Goal: Task Accomplishment & Management: Manage account settings

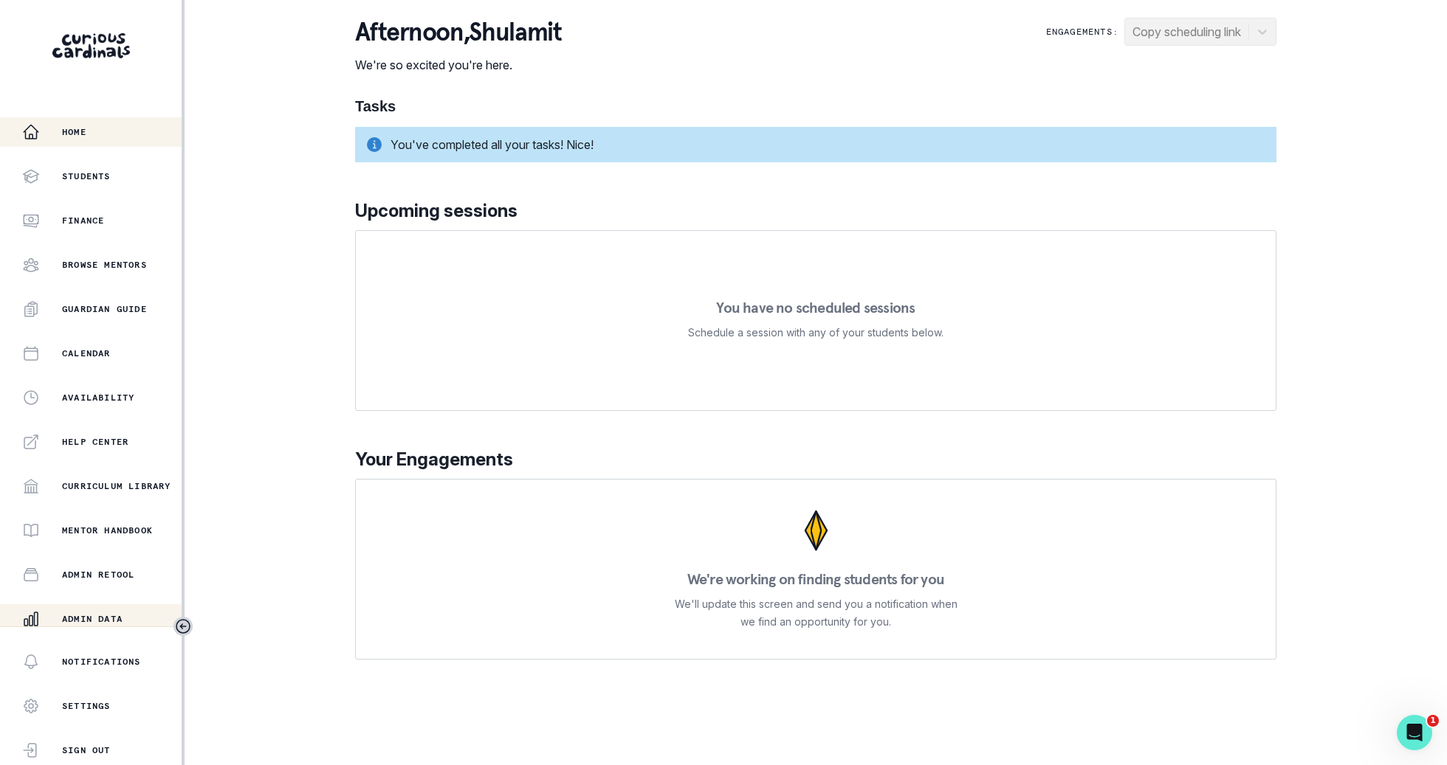
click at [68, 620] on p "Admin Data" at bounding box center [92, 619] width 61 height 12
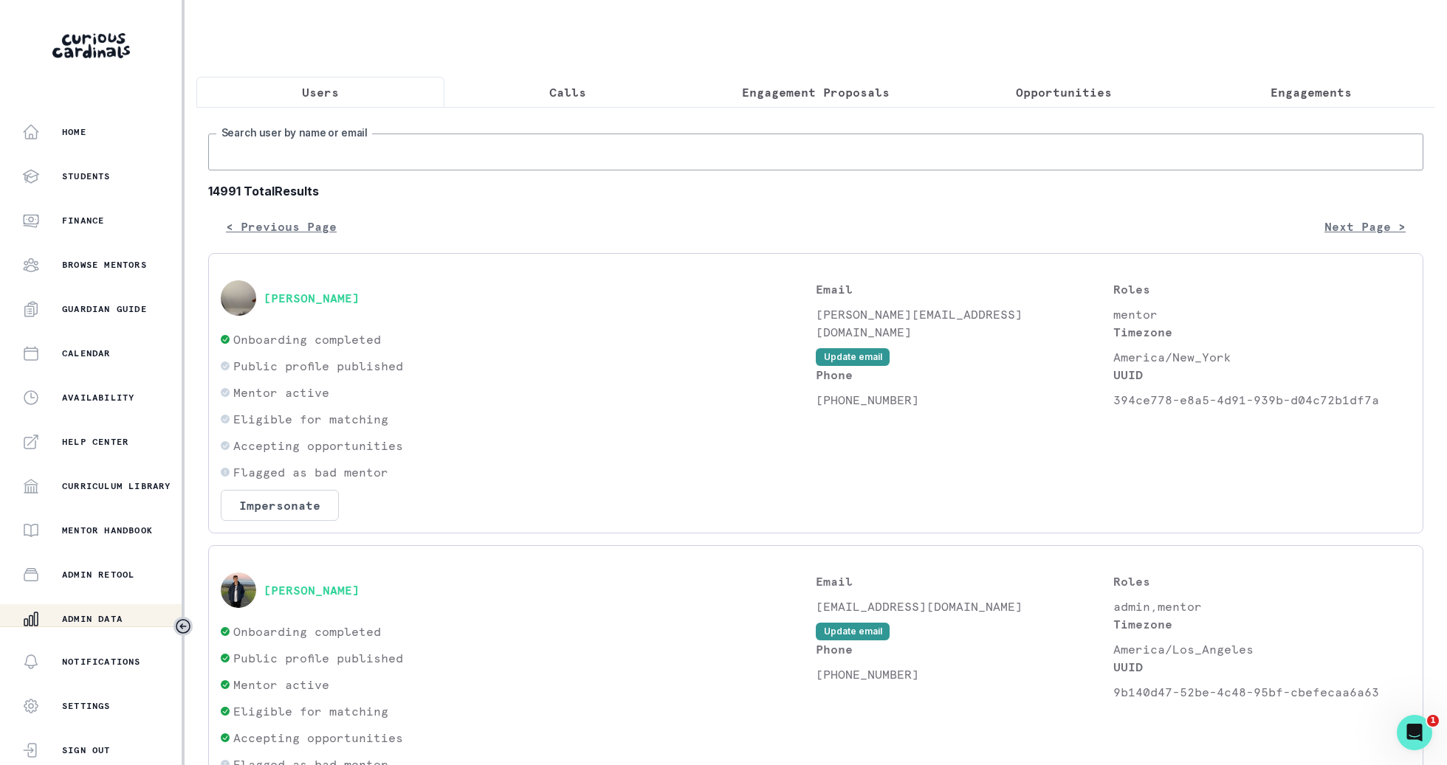
click at [345, 156] on input "Search user by name or email" at bounding box center [815, 152] width 1215 height 37
click at [813, 105] on button "Engagement Proposals" at bounding box center [816, 92] width 248 height 31
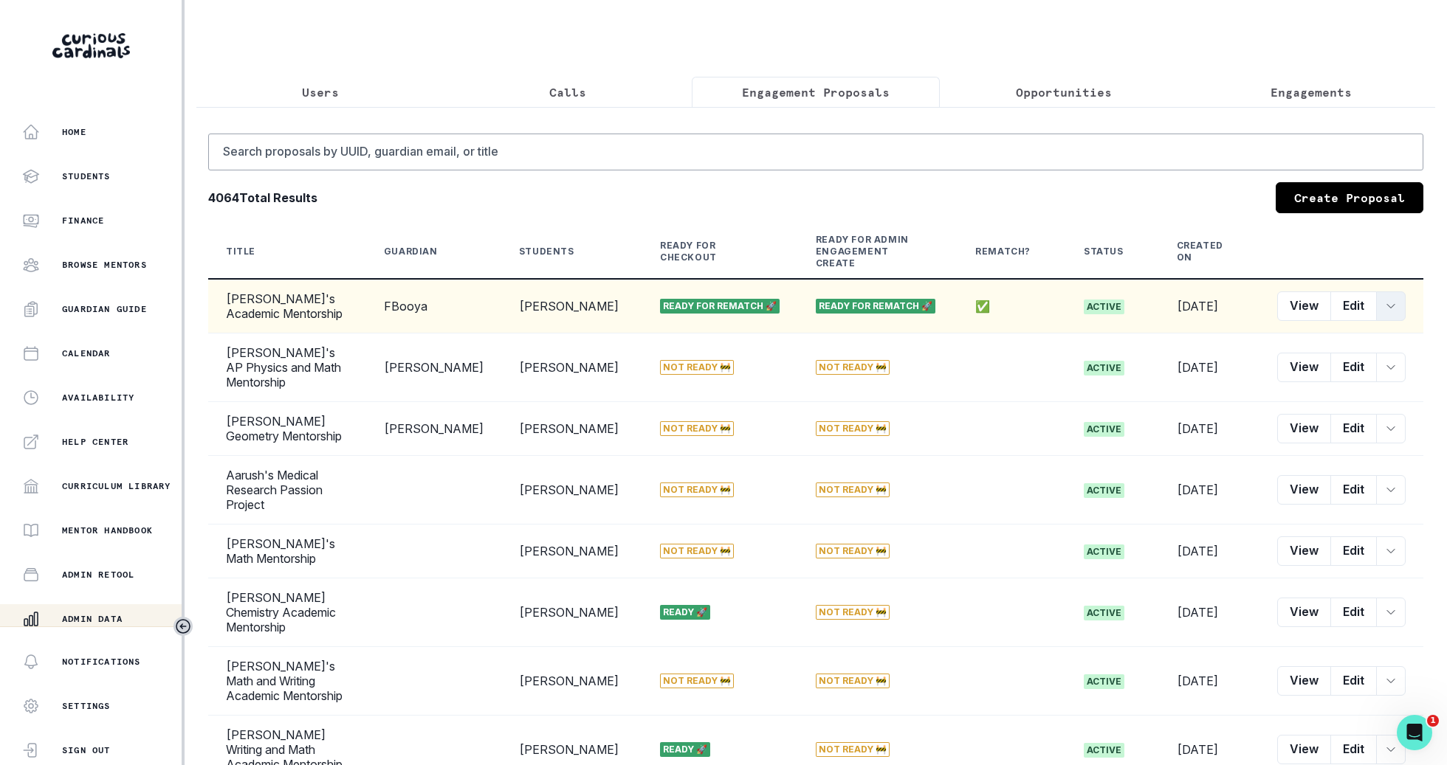
click at [1393, 300] on icon "row menu" at bounding box center [1391, 306] width 12 height 12
click at [1340, 399] on button "Convert Rematch to Engagement" at bounding box center [1307, 403] width 196 height 24
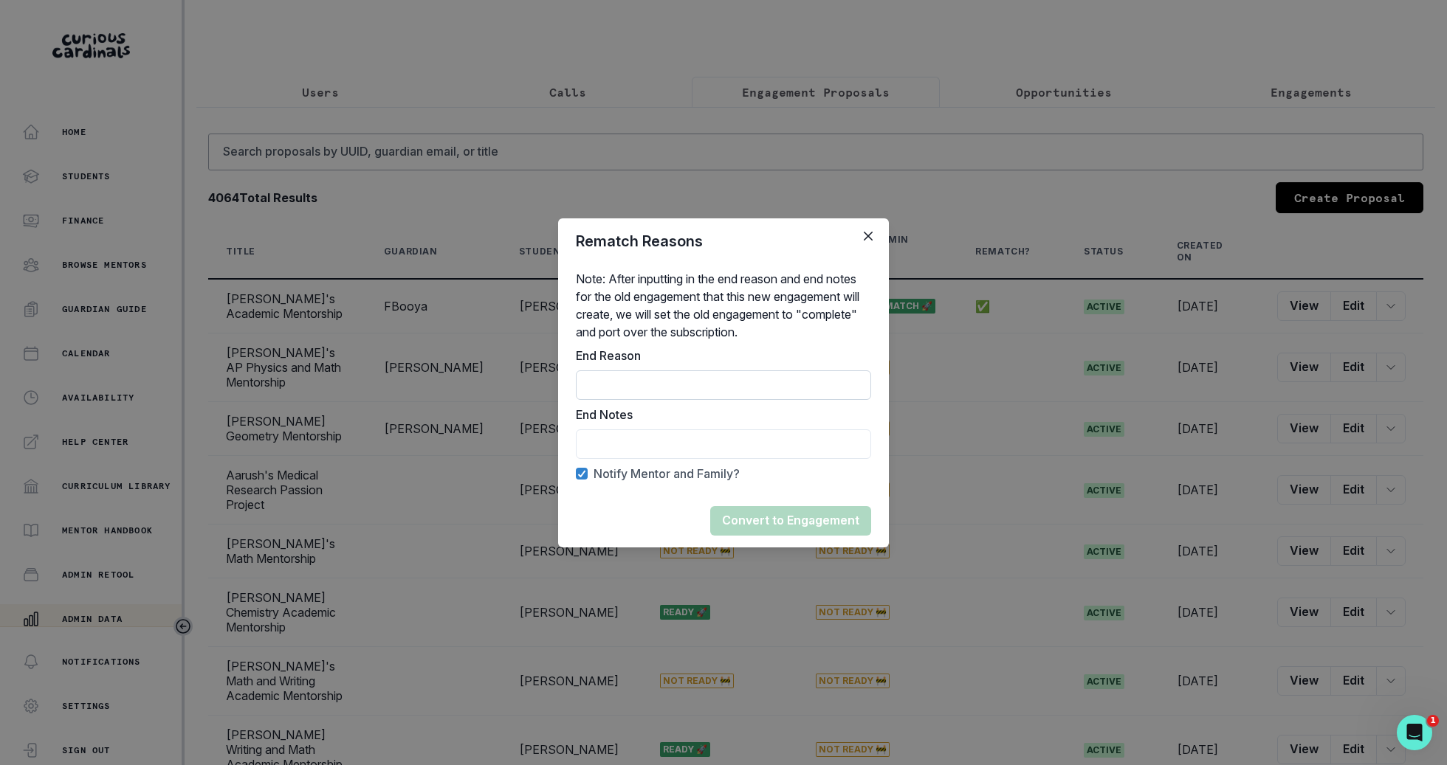
click at [794, 373] on input "End Reason" at bounding box center [723, 386] width 295 height 30
type input "Rematch"
click at [769, 452] on input "End Reason" at bounding box center [723, 445] width 295 height 30
type input "Rematched"
click at [773, 516] on button "Convert to Engagement" at bounding box center [790, 521] width 161 height 30
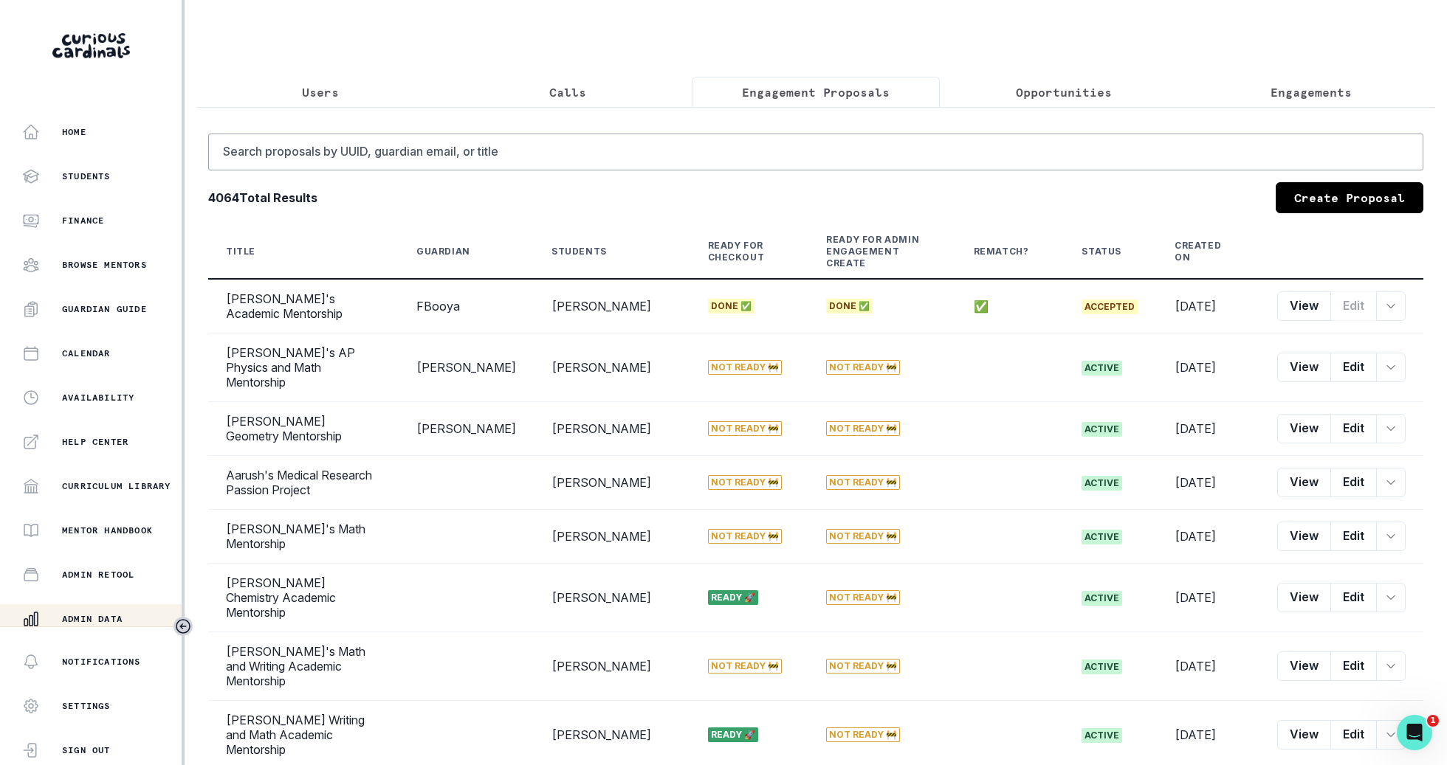
click at [333, 108] on div "Search proposals by UUID, guardian email, or title 4064 Total Results Create Pr…" at bounding box center [815, 538] width 1238 height 862
click at [333, 97] on p "Users" at bounding box center [320, 92] width 37 height 18
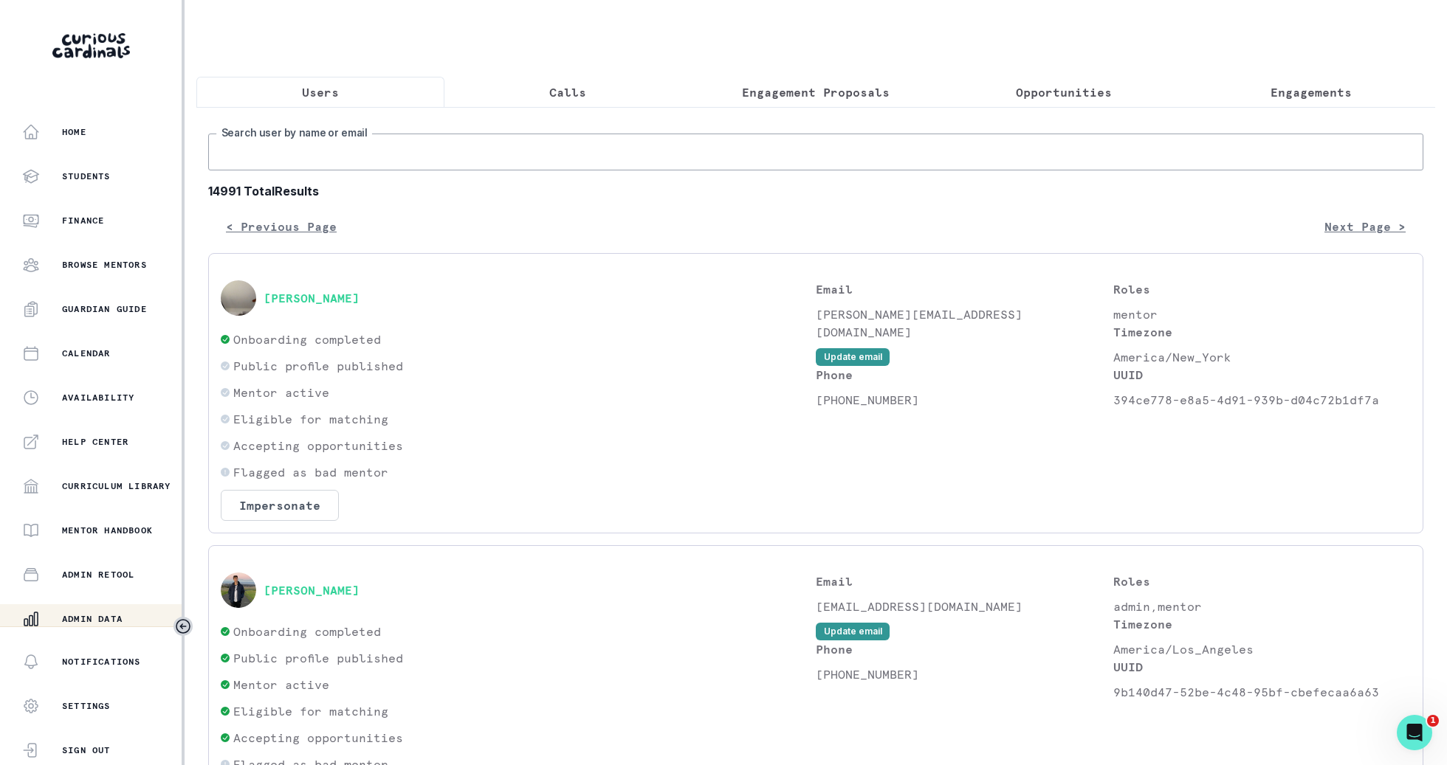
click at [333, 141] on input "Search user by name or email" at bounding box center [815, 152] width 1215 height 37
type input "b"
type input "fbooya"
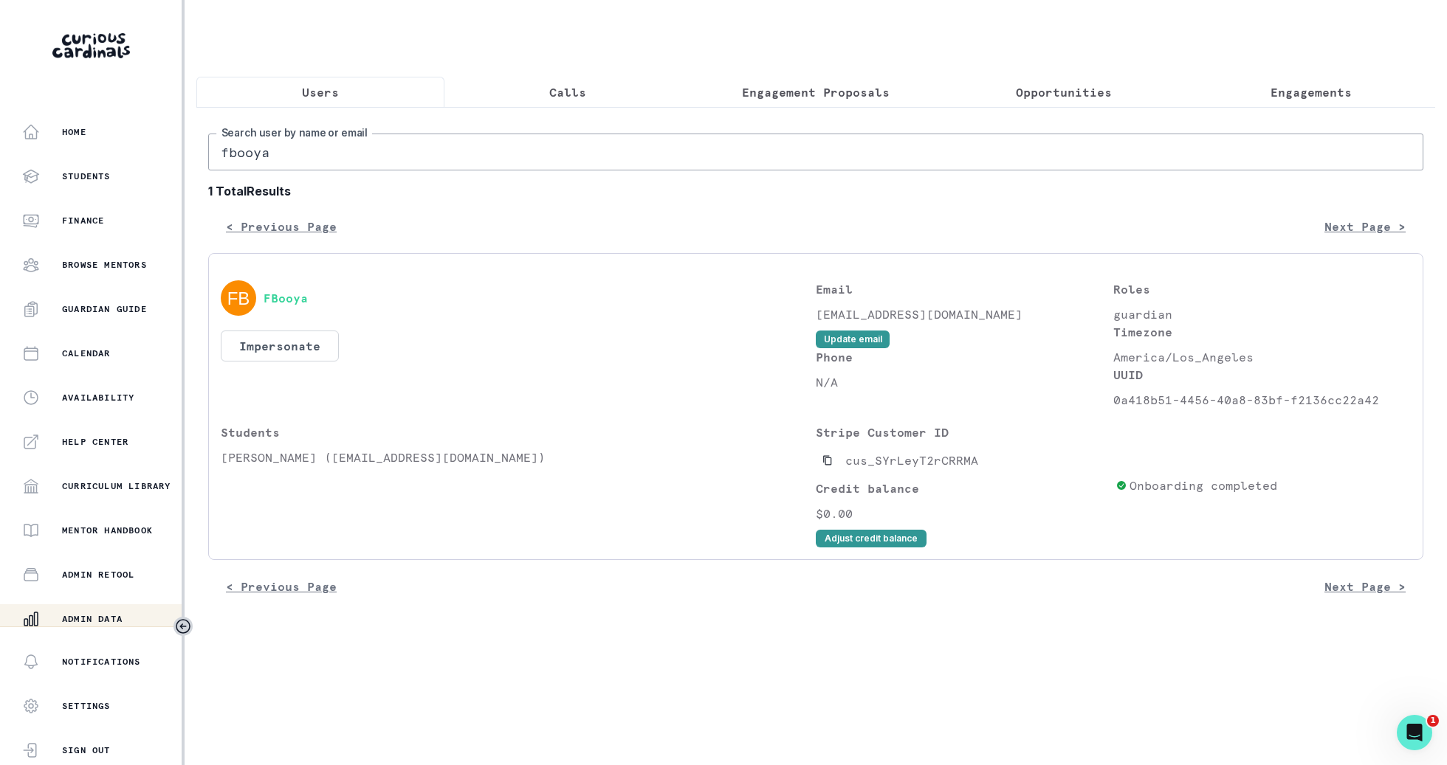
click at [875, 546] on div "FBooya Impersonate Confirmation Are you sure? Impersonating means that whatever…" at bounding box center [815, 406] width 1215 height 307
click at [875, 537] on button "Adjust credit balance" at bounding box center [871, 539] width 111 height 18
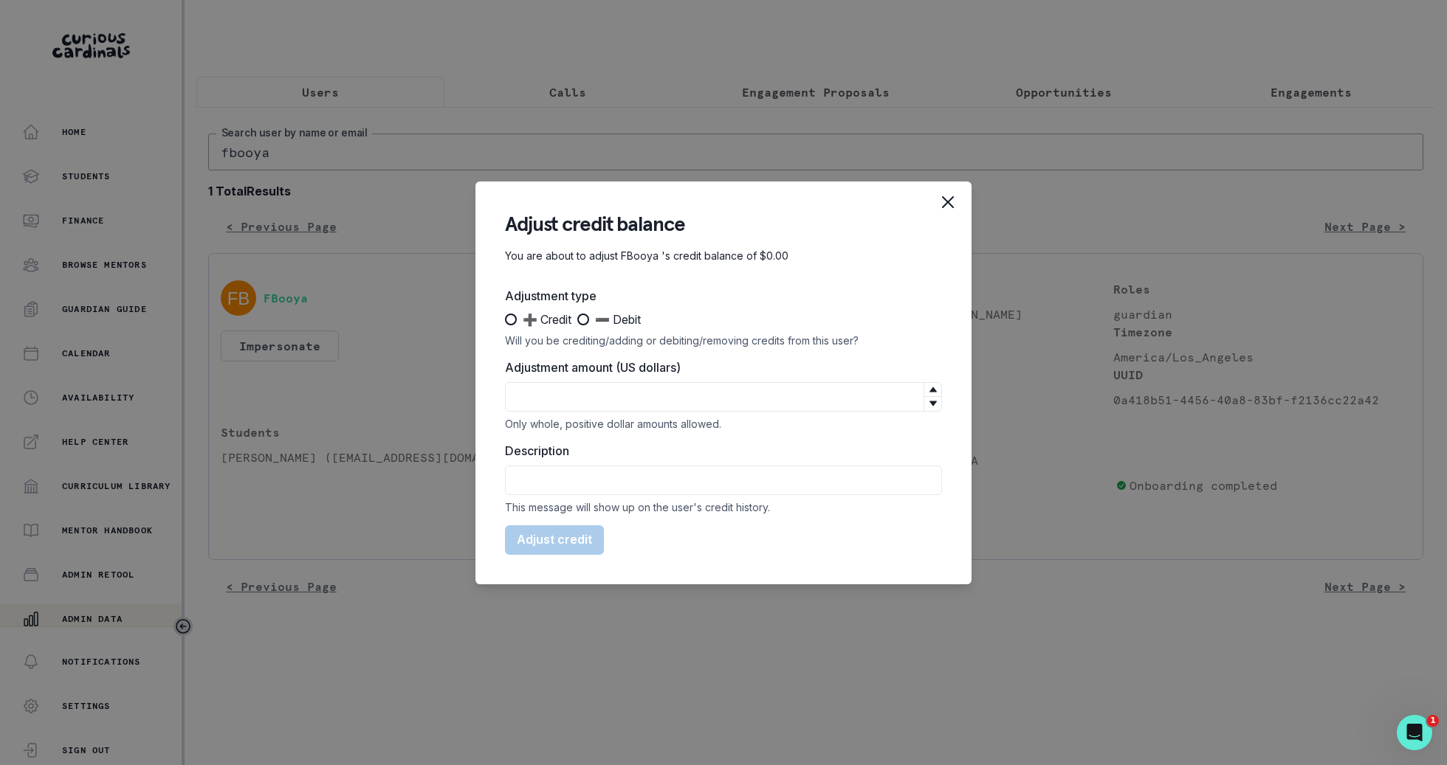
click at [551, 323] on span "➕ Credit" at bounding box center [547, 320] width 49 height 18
click at [505, 320] on input "➕ Credit" at bounding box center [504, 319] width 1 height 1
radio input "true"
click at [562, 392] on input "Adjustment amount (US dollars)" at bounding box center [723, 397] width 437 height 30
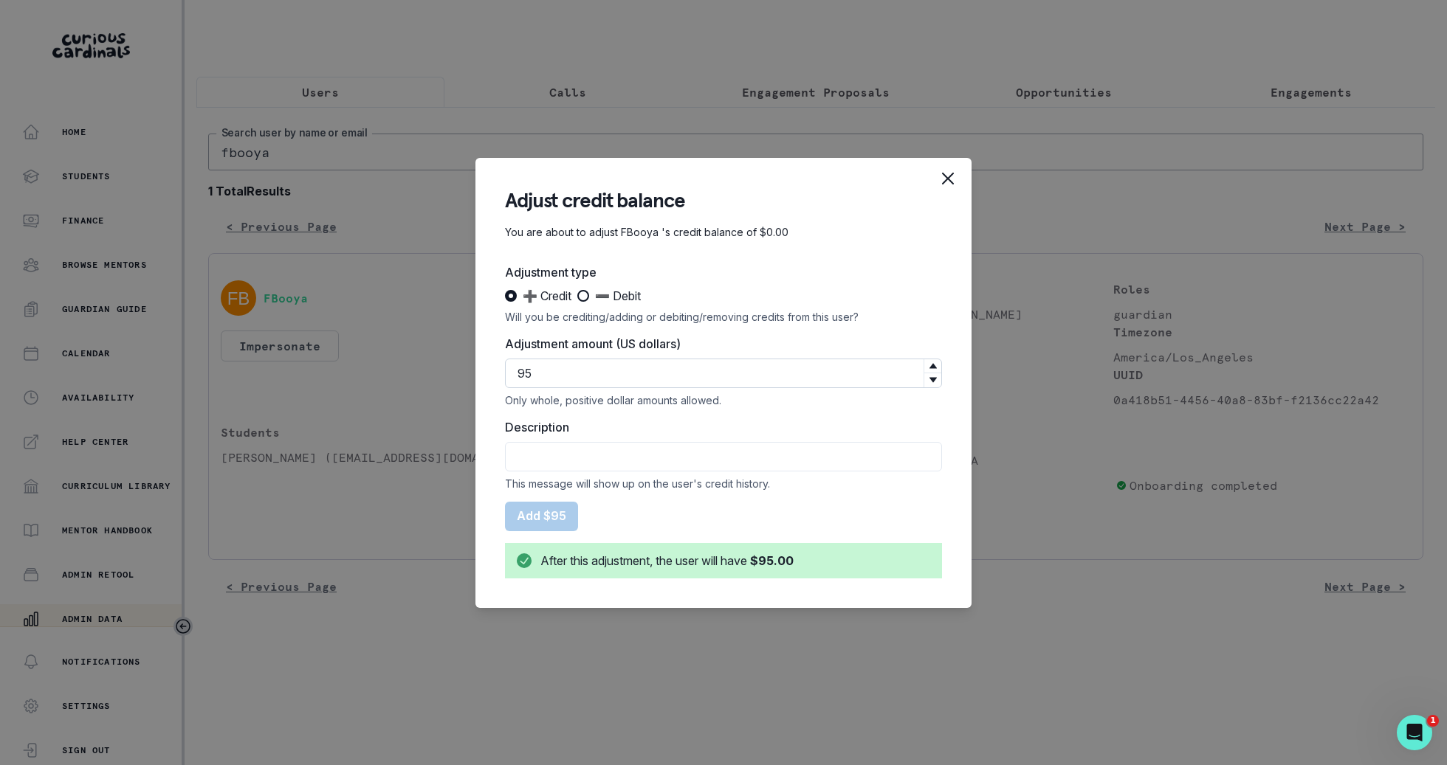
type input "95"
type input "Free session with [PERSON_NAME]"
click at [548, 516] on button "Add $95" at bounding box center [541, 517] width 73 height 30
